Goal: Information Seeking & Learning: Learn about a topic

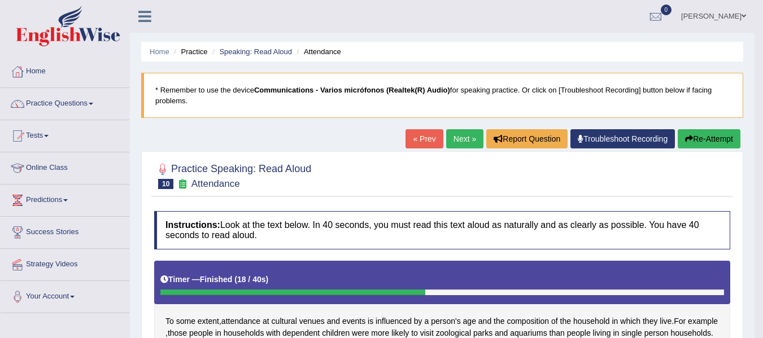
click at [93, 104] on span at bounding box center [91, 104] width 5 height 2
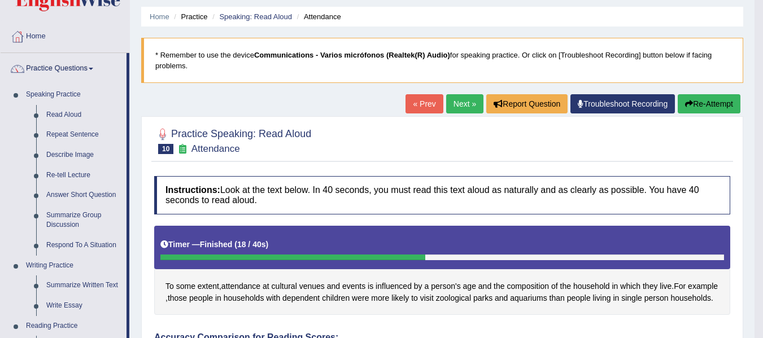
scroll to position [36, 0]
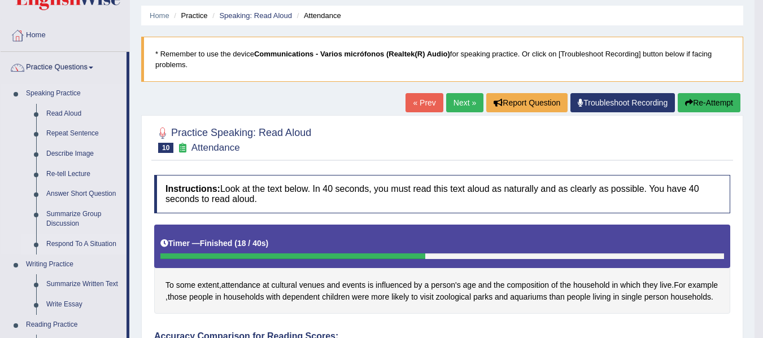
click at [69, 241] on link "Respond To A Situation" at bounding box center [83, 244] width 85 height 20
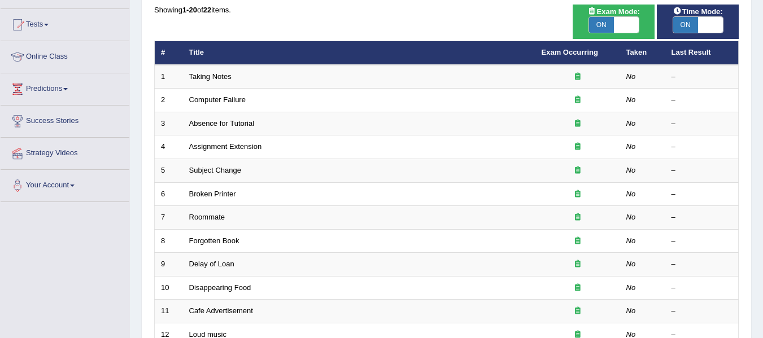
scroll to position [115, 0]
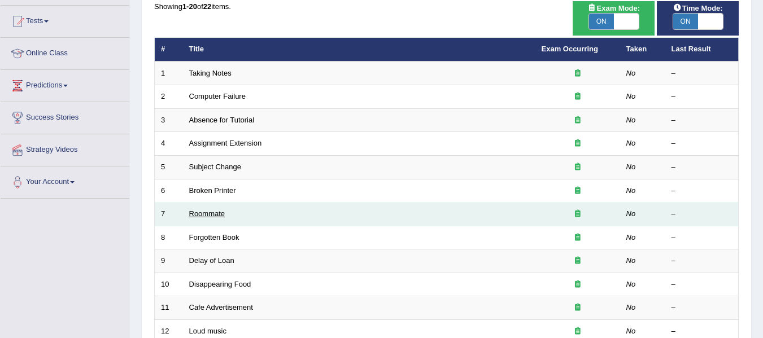
click at [209, 217] on link "Roommate" at bounding box center [207, 213] width 36 height 8
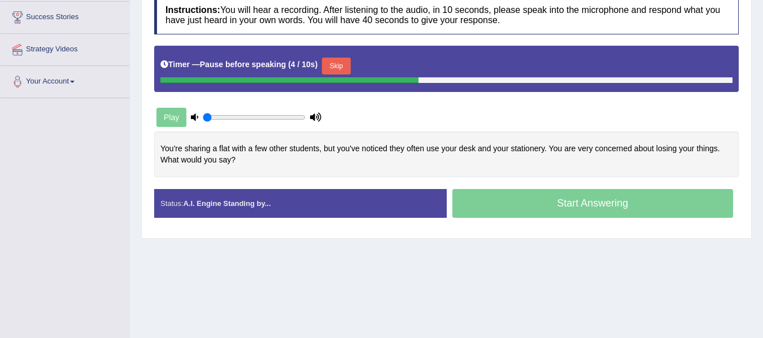
scroll to position [213, 0]
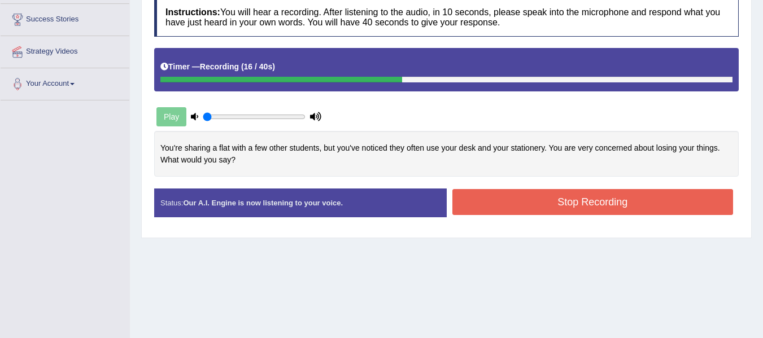
click at [597, 217] on div "Stop Recording" at bounding box center [593, 203] width 292 height 29
click at [638, 194] on button "Stop Recording" at bounding box center [592, 202] width 281 height 26
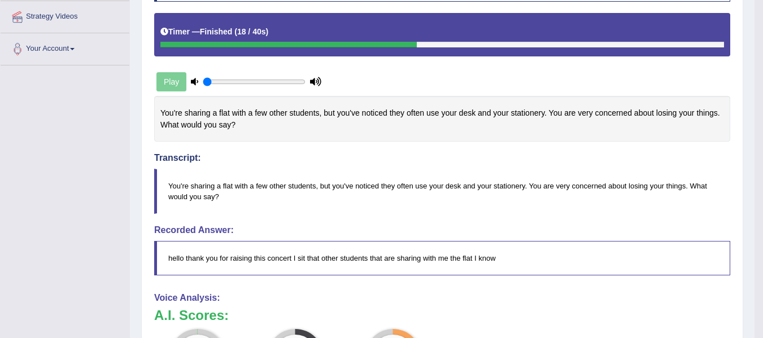
scroll to position [242, 0]
